Goal: Complete application form

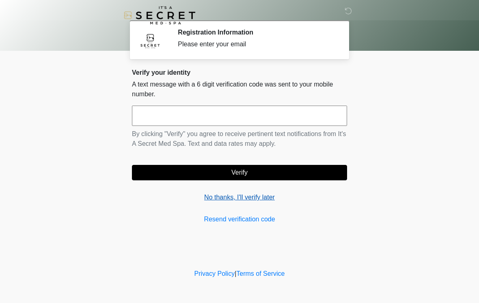
click at [219, 198] on link "No thanks, I'll verify later" at bounding box center [239, 198] width 215 height 10
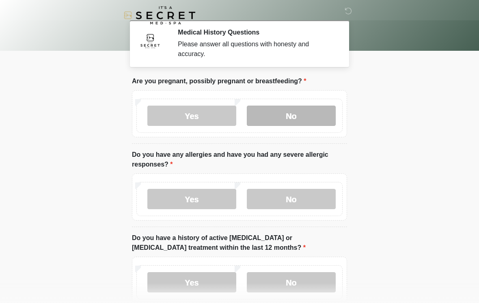
click at [292, 124] on label "No" at bounding box center [291, 116] width 89 height 20
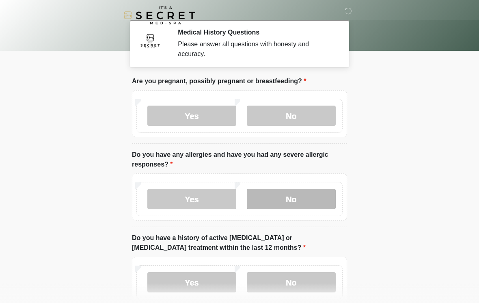
click at [301, 198] on label "No" at bounding box center [291, 199] width 89 height 20
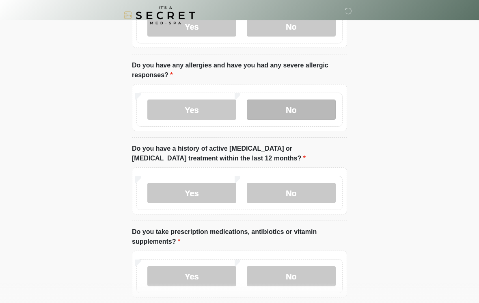
scroll to position [99, 0]
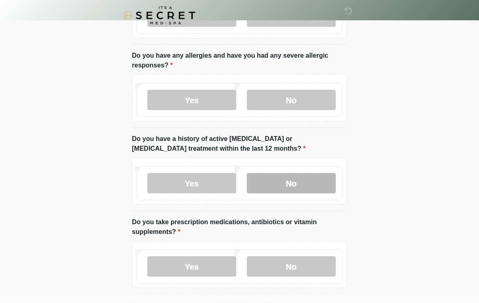
click at [307, 183] on label "No" at bounding box center [291, 183] width 89 height 20
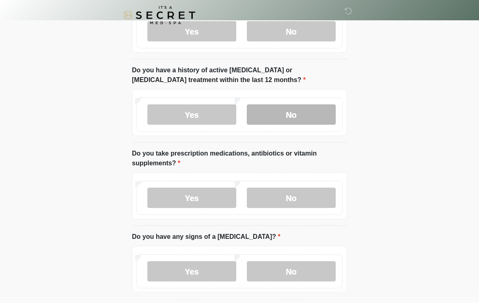
scroll to position [172, 0]
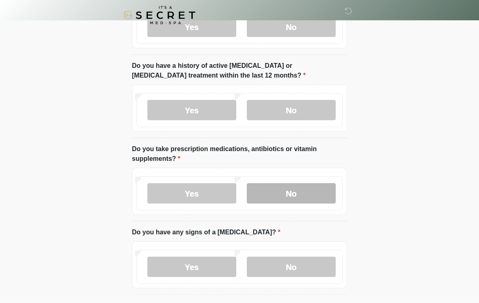
click at [311, 187] on label "No" at bounding box center [291, 194] width 89 height 20
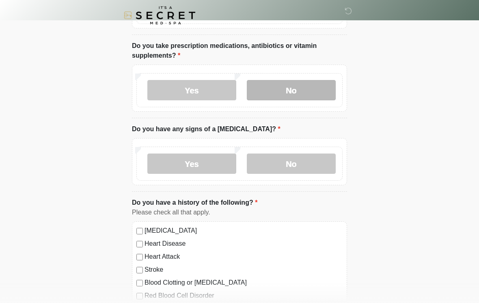
scroll to position [285, 0]
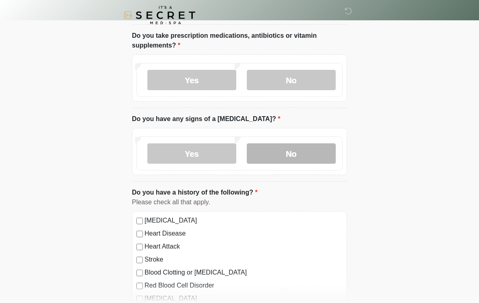
click at [315, 149] on label "No" at bounding box center [291, 154] width 89 height 20
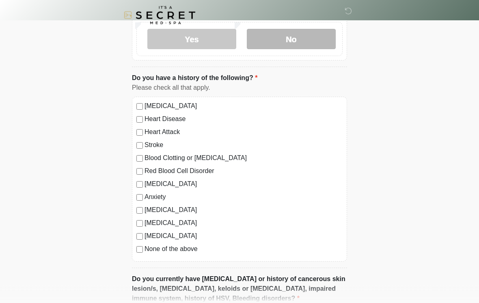
scroll to position [400, 0]
click at [186, 248] on label "None of the above" at bounding box center [244, 249] width 198 height 10
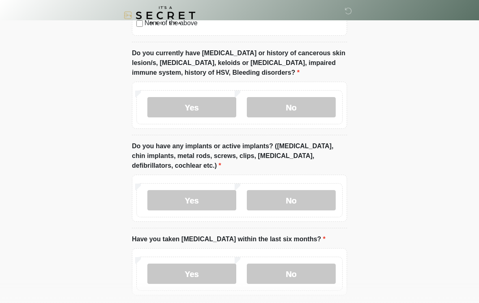
scroll to position [627, 0]
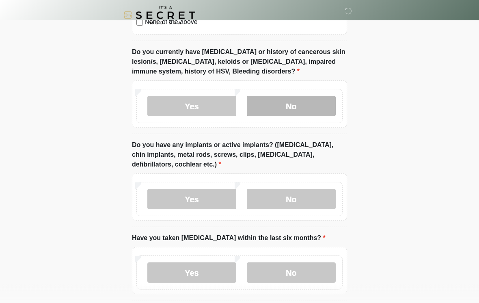
click at [309, 106] on label "No" at bounding box center [291, 106] width 89 height 20
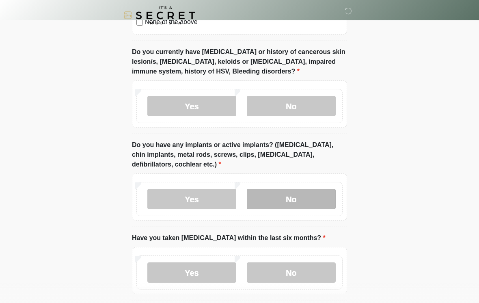
click at [314, 195] on label "No" at bounding box center [291, 199] width 89 height 20
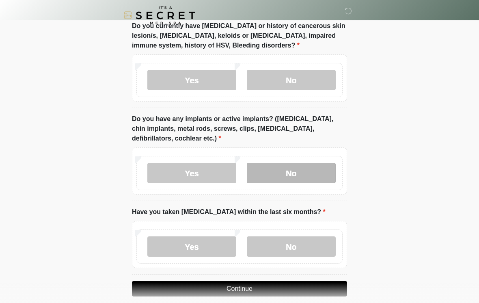
scroll to position [677, 0]
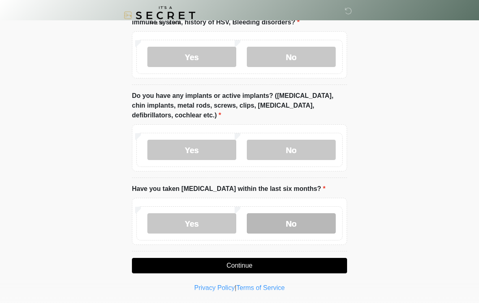
click at [307, 221] on label "No" at bounding box center [291, 223] width 89 height 20
click at [257, 267] on button "Continue" at bounding box center [239, 265] width 215 height 15
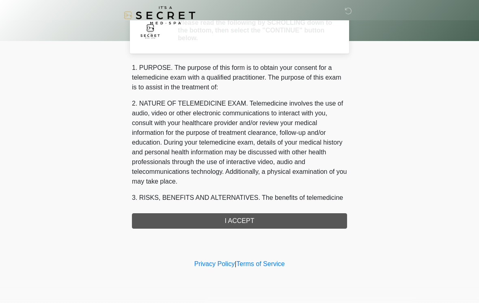
scroll to position [0, 0]
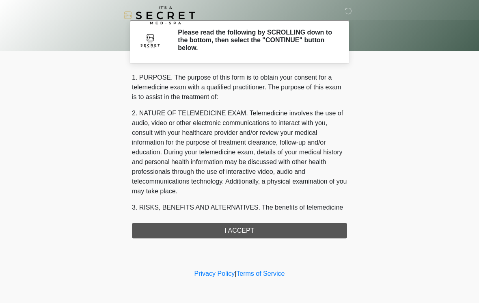
click at [259, 229] on div "1. PURPOSE. The purpose of this form is to obtain your consent for a telemedici…" at bounding box center [239, 156] width 215 height 166
click at [247, 232] on div "1. PURPOSE. The purpose of this form is to obtain your consent for a telemedici…" at bounding box center [239, 156] width 215 height 166
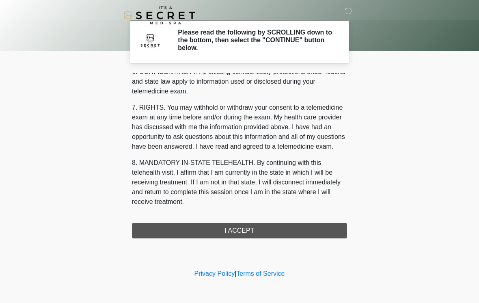
scroll to position [331, 0]
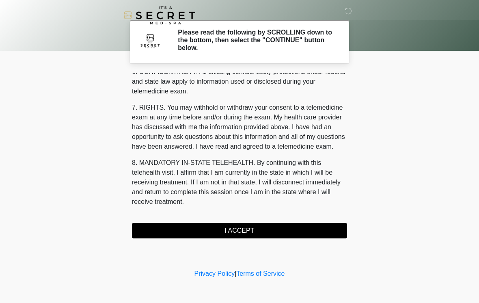
click at [253, 230] on button "I ACCEPT" at bounding box center [239, 230] width 215 height 15
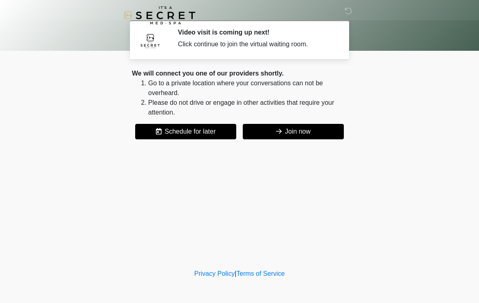
click at [296, 133] on button "Join now" at bounding box center [293, 131] width 101 height 15
